Goal: Ask a question

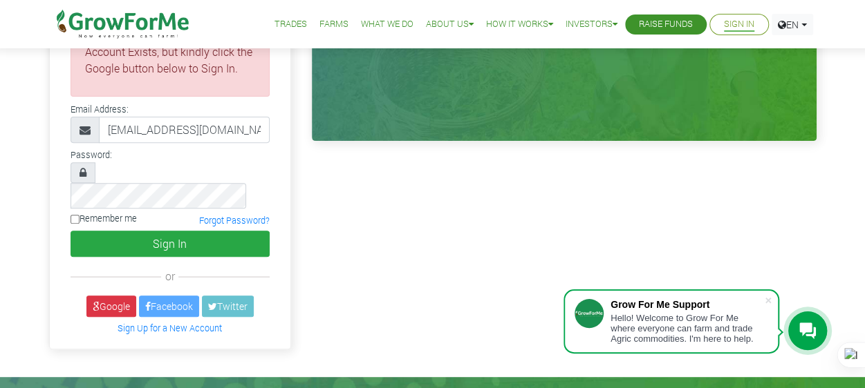
scroll to position [207, 0]
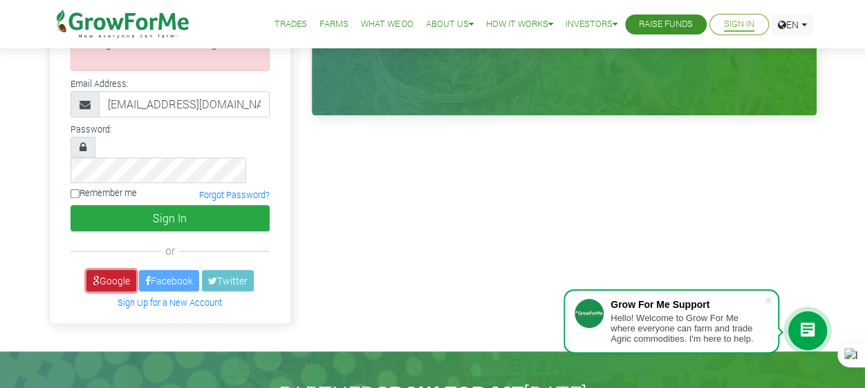
click at [124, 270] on link "Google" at bounding box center [111, 280] width 50 height 21
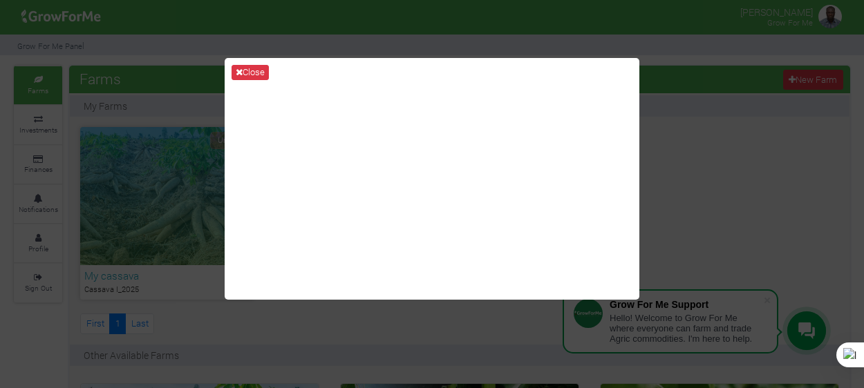
click at [692, 129] on div "Close" at bounding box center [432, 194] width 864 height 388
click at [243, 68] on button "Close" at bounding box center [250, 72] width 37 height 15
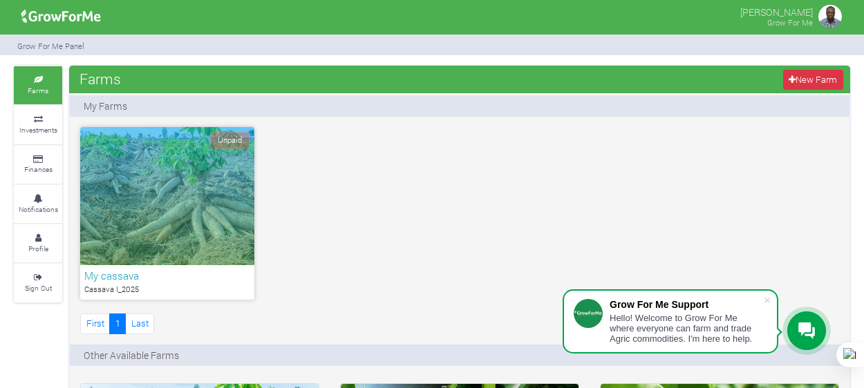
click at [836, 17] on img at bounding box center [830, 17] width 28 height 28
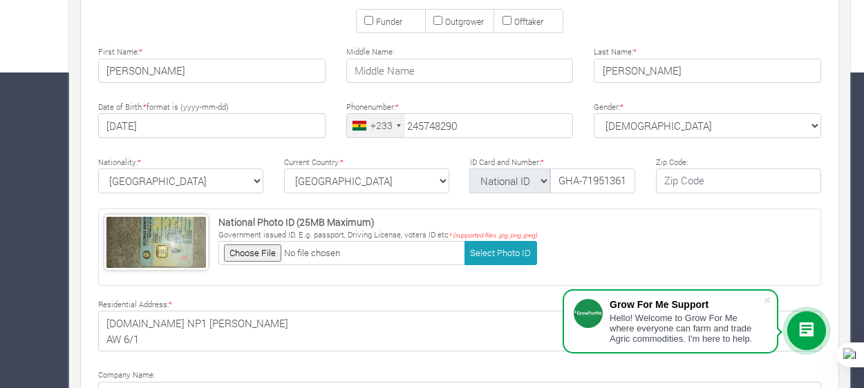
scroll to position [318, 0]
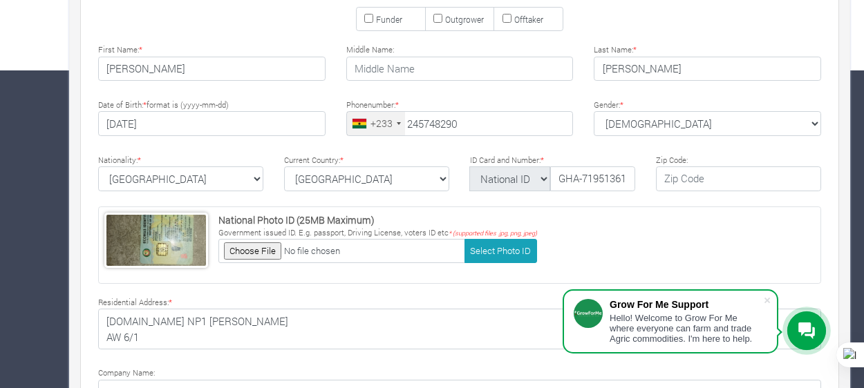
type input "24 574 8290"
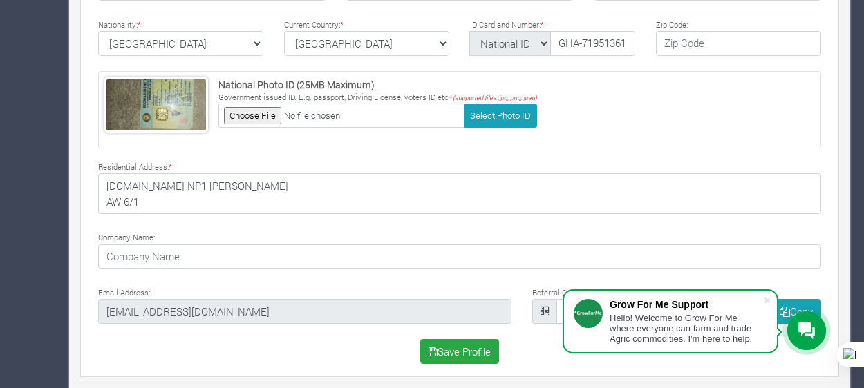
scroll to position [0, 0]
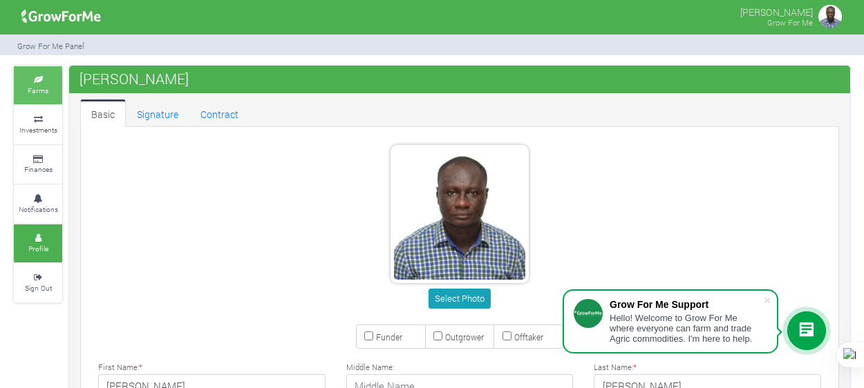
click at [40, 86] on small "Farms" at bounding box center [38, 91] width 21 height 10
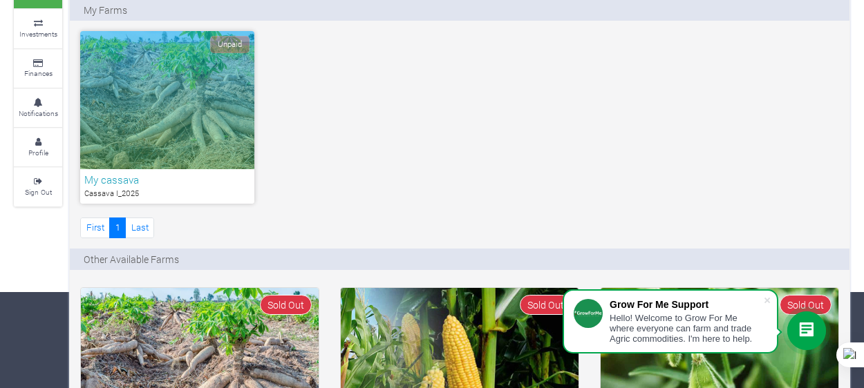
scroll to position [97, 0]
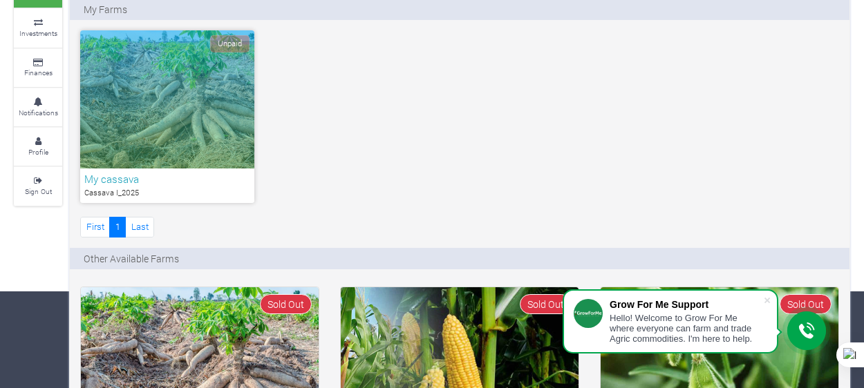
click at [117, 182] on h6 "My cassava" at bounding box center [167, 179] width 166 height 12
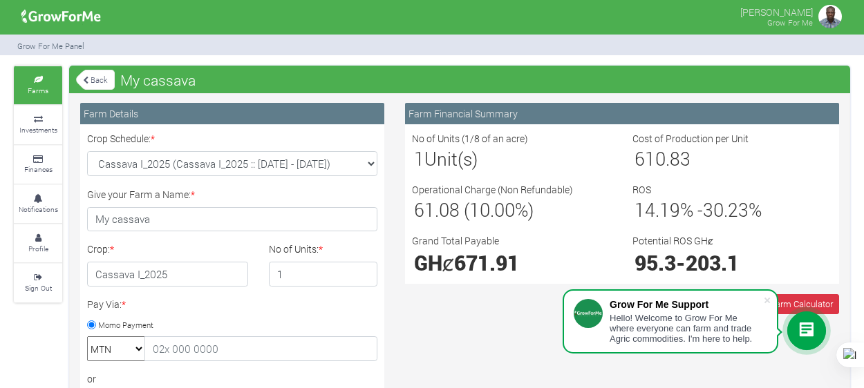
click at [93, 81] on link "Back" at bounding box center [95, 79] width 39 height 23
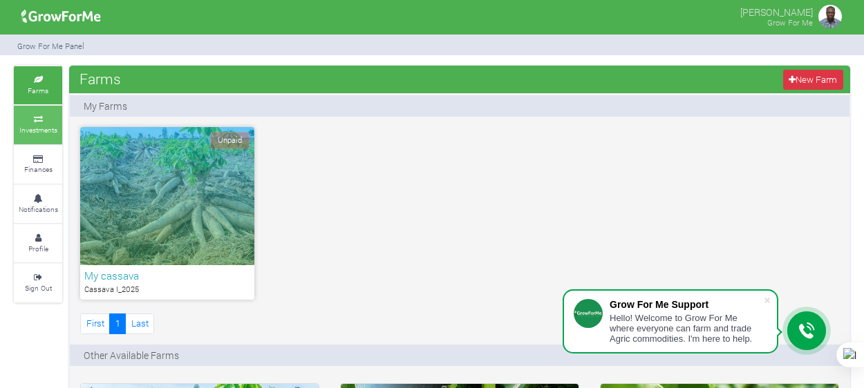
click at [34, 135] on link "Investments" at bounding box center [38, 125] width 48 height 38
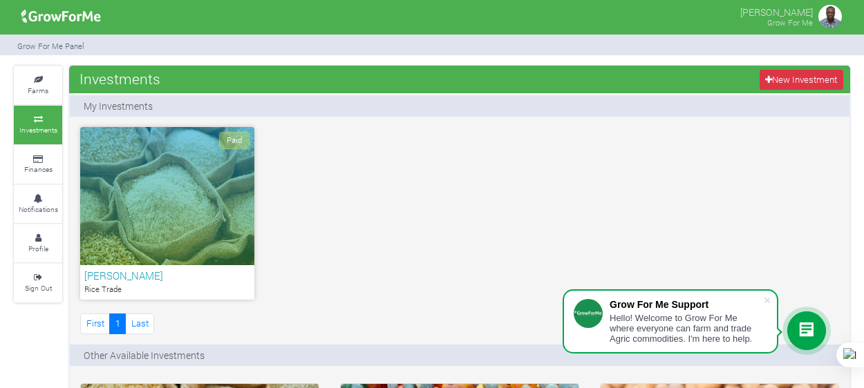
click at [196, 232] on div "Paid" at bounding box center [167, 196] width 174 height 138
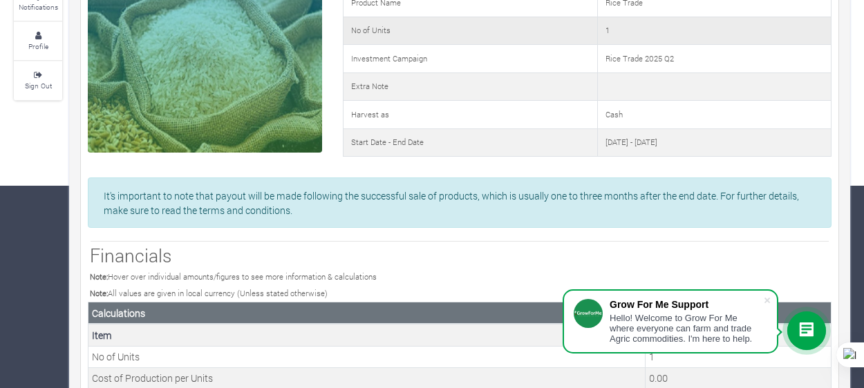
scroll to position [198, 0]
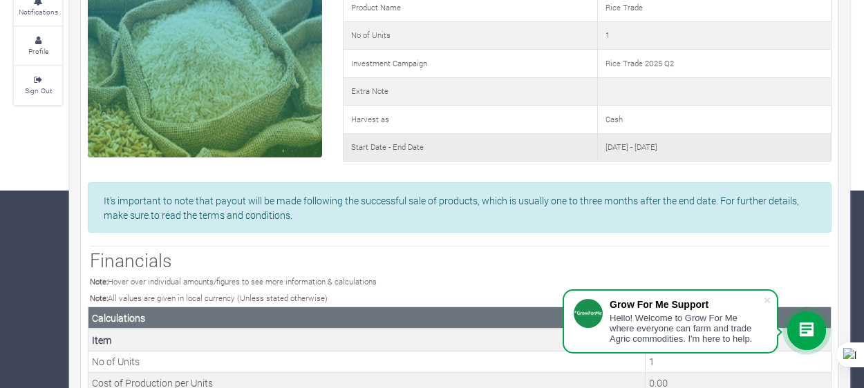
click at [458, 149] on td "Start Date - End Date" at bounding box center [470, 147] width 254 height 28
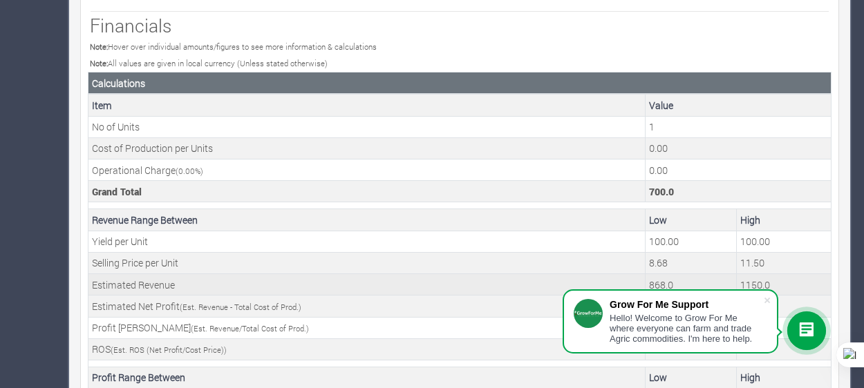
scroll to position [563, 0]
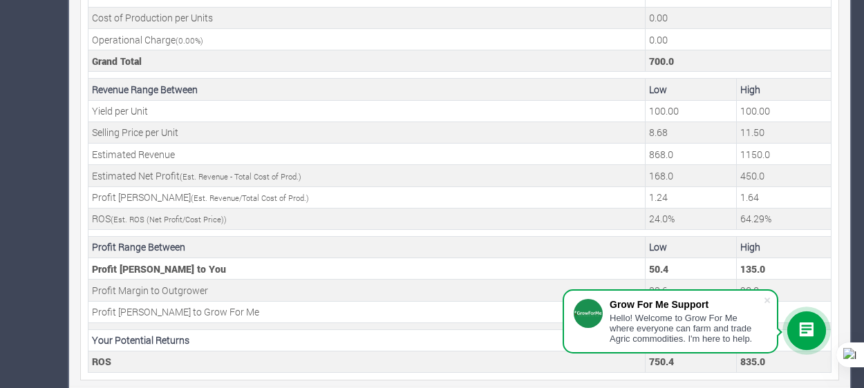
click at [693, 315] on div "Hello! Welcome to Grow For Me where everyone can farm and trade Agric commoditi…" at bounding box center [686, 328] width 153 height 31
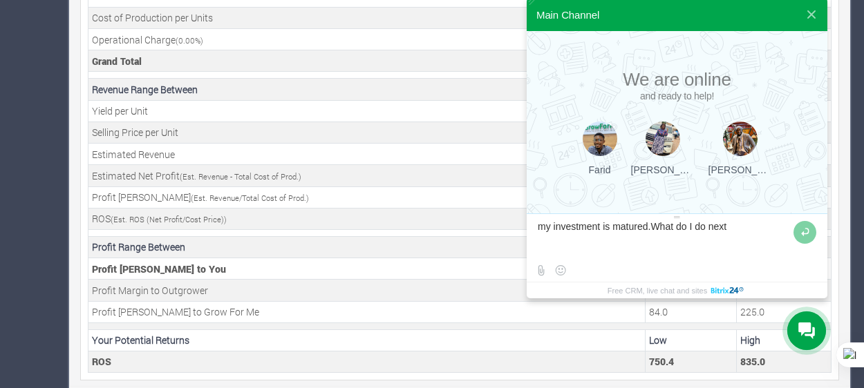
type textarea "my investment is matured.What do I do next?"
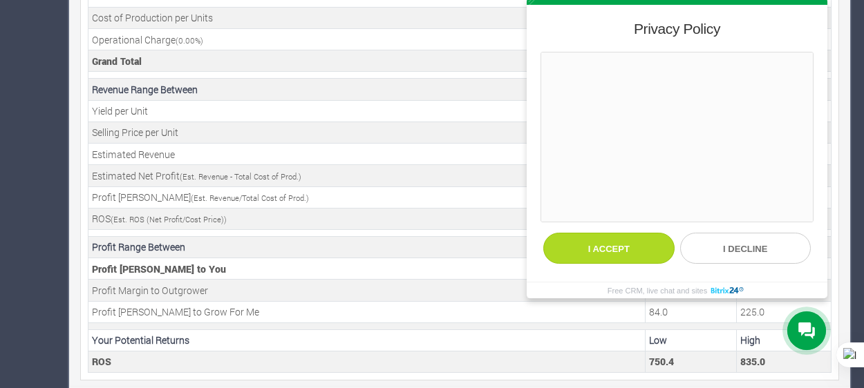
click at [579, 251] on button "I accept" at bounding box center [608, 248] width 131 height 31
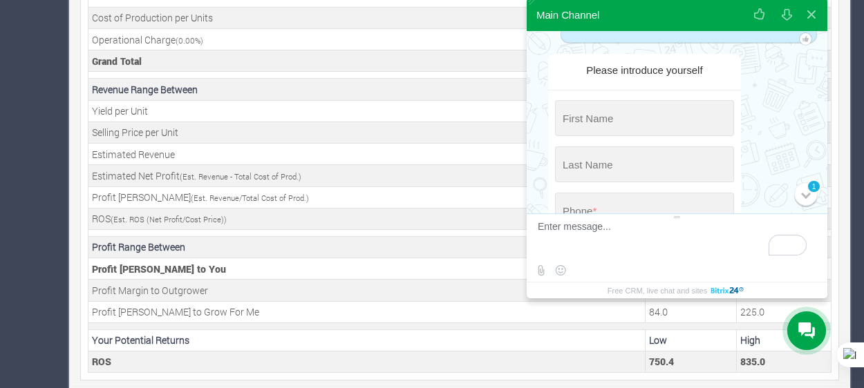
scroll to position [83, 0]
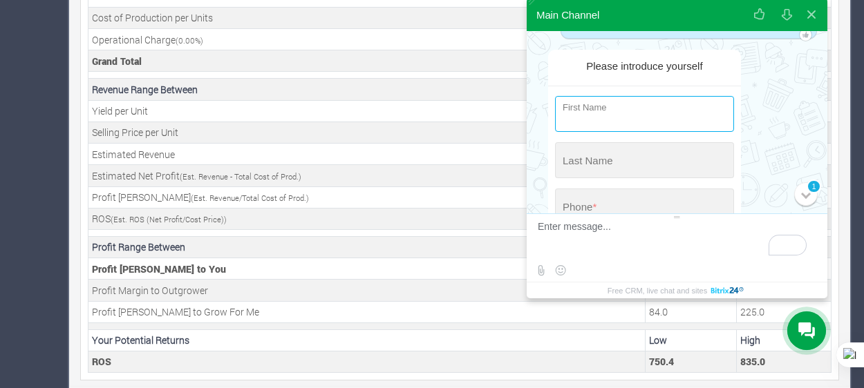
click at [612, 121] on input "string" at bounding box center [644, 114] width 179 height 36
type input "[PERSON_NAME]"
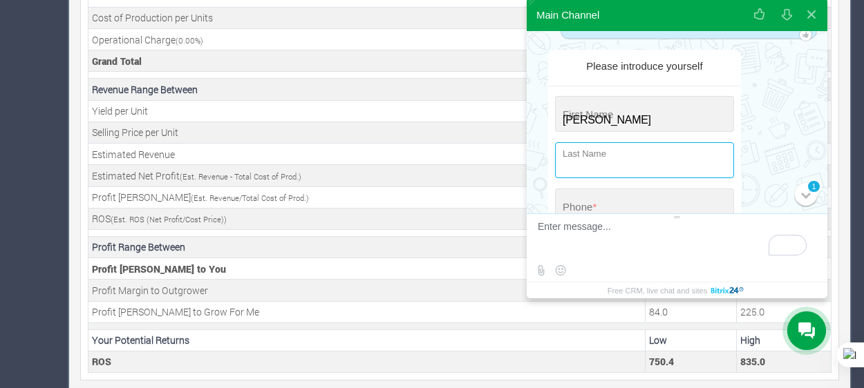
type input "Amoah"
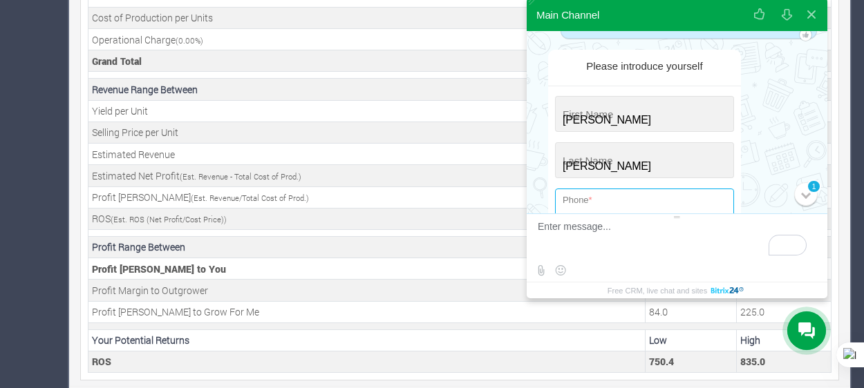
type input "+233 (245) 748-290"
type input "[EMAIL_ADDRESS][DOMAIN_NAME]"
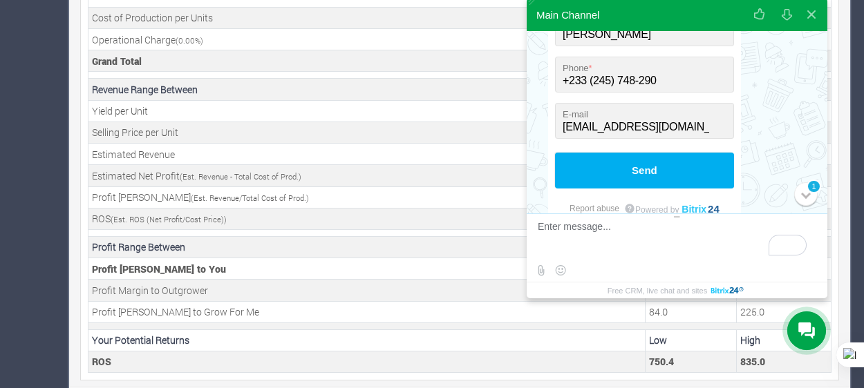
scroll to position [230, 0]
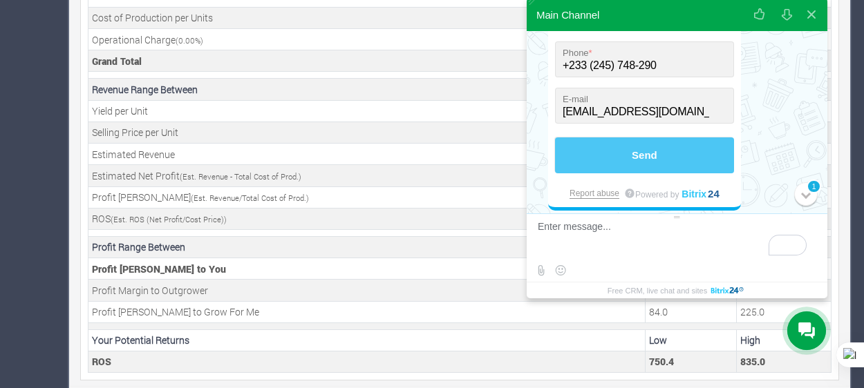
click at [661, 153] on button "Send" at bounding box center [644, 156] width 179 height 36
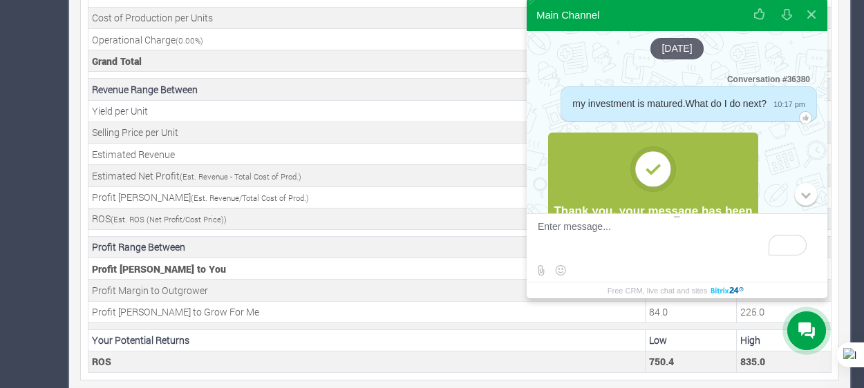
scroll to position [166, 0]
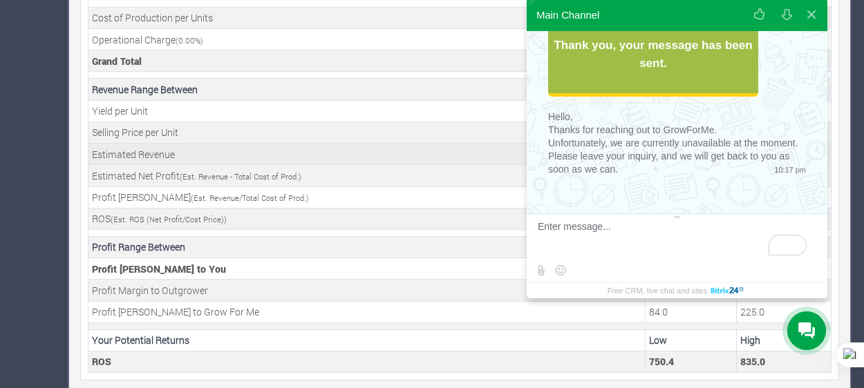
click at [446, 153] on td "Estimated Revenue" at bounding box center [366, 154] width 557 height 21
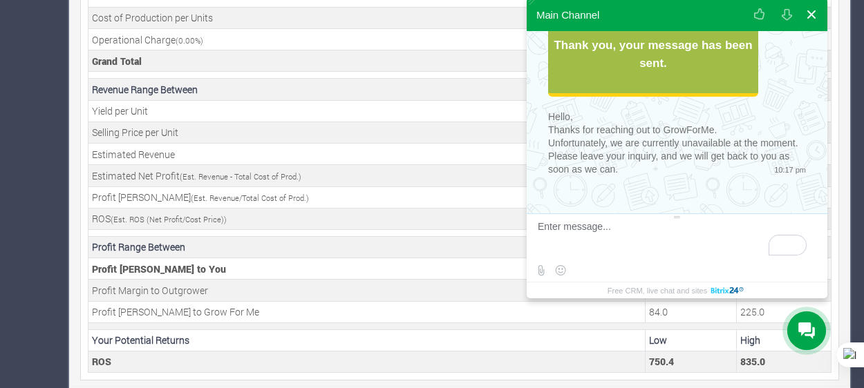
click at [810, 16] on button at bounding box center [811, 14] width 25 height 33
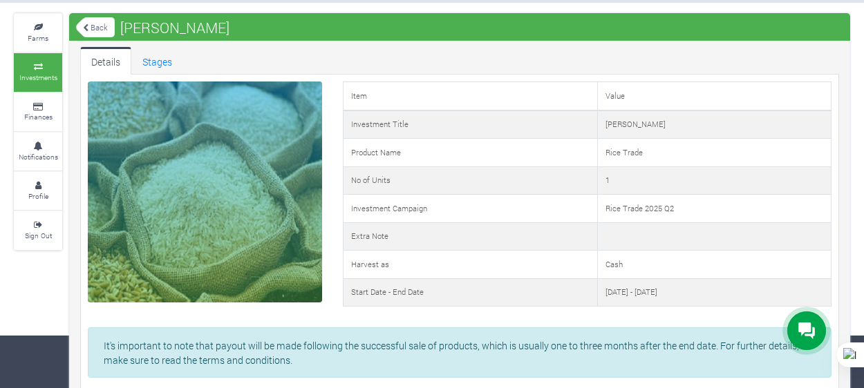
scroll to position [47, 0]
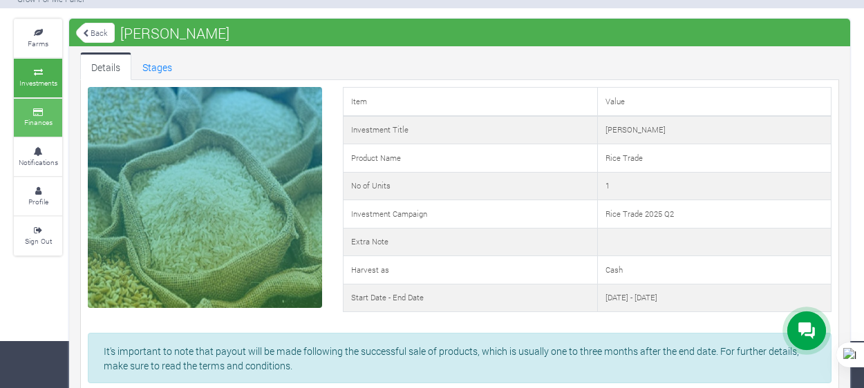
click at [28, 120] on small "Finances" at bounding box center [38, 123] width 28 height 10
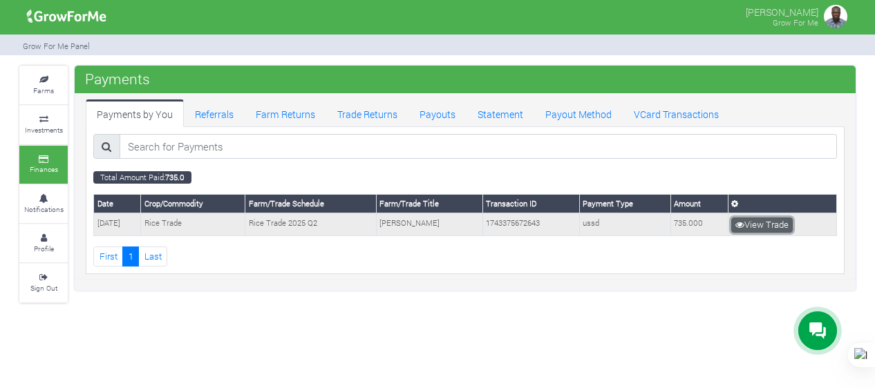
click at [778, 222] on link "View Trade" at bounding box center [762, 225] width 62 height 15
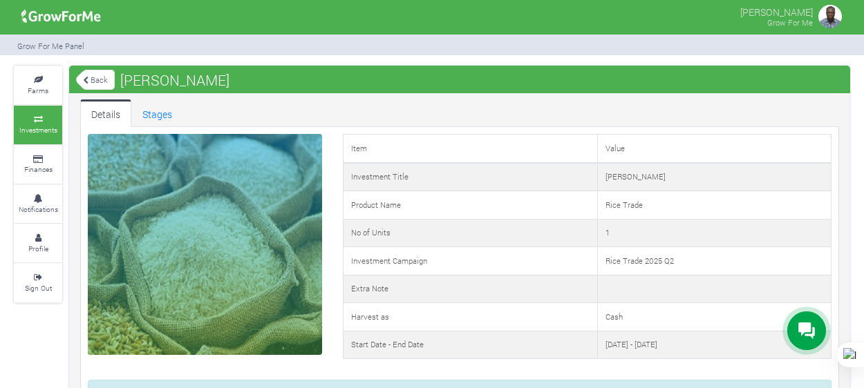
click at [99, 79] on link "Back" at bounding box center [95, 79] width 39 height 23
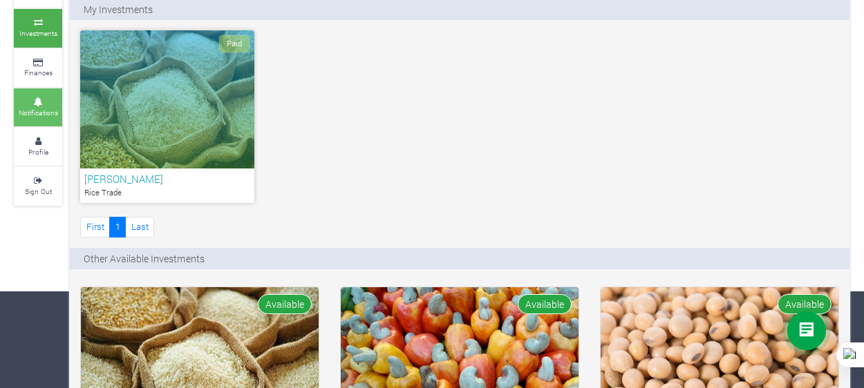
click at [41, 108] on small "Notifications" at bounding box center [38, 113] width 39 height 10
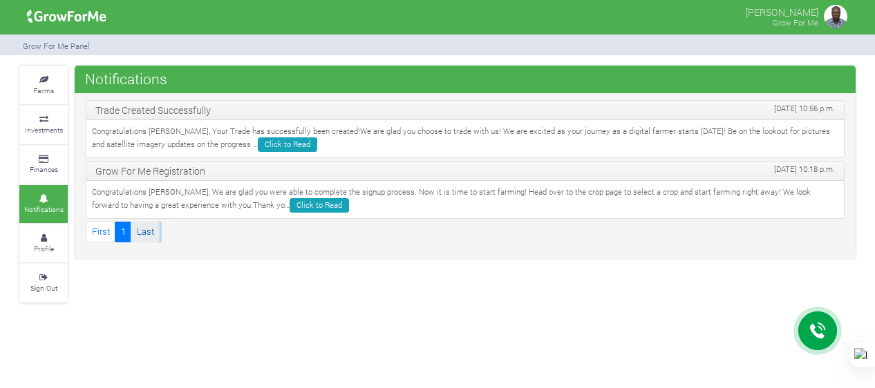
click at [140, 229] on link "Last" at bounding box center [145, 232] width 29 height 20
click at [48, 154] on link "Finances" at bounding box center [43, 165] width 48 height 38
